Goal: Unclear: Unclear

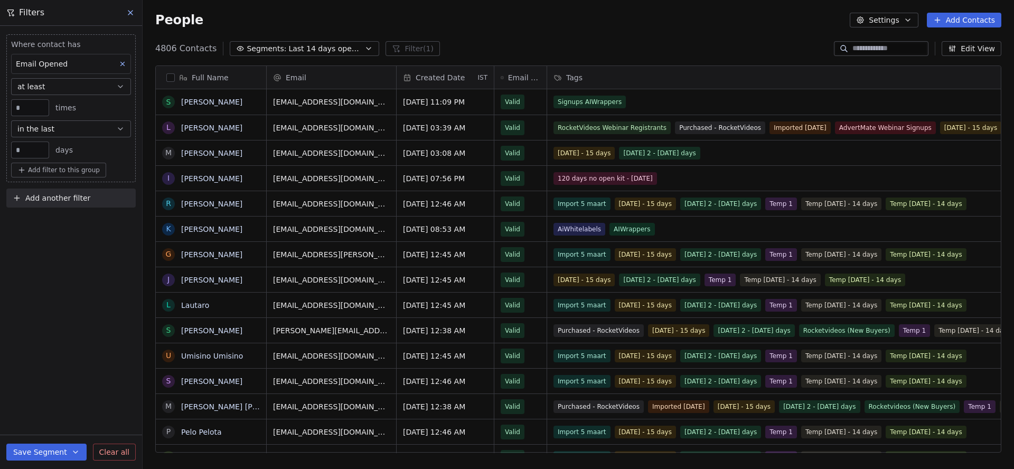
scroll to position [413, 871]
click at [131, 16] on icon at bounding box center [130, 12] width 8 height 8
